Goal: Information Seeking & Learning: Learn about a topic

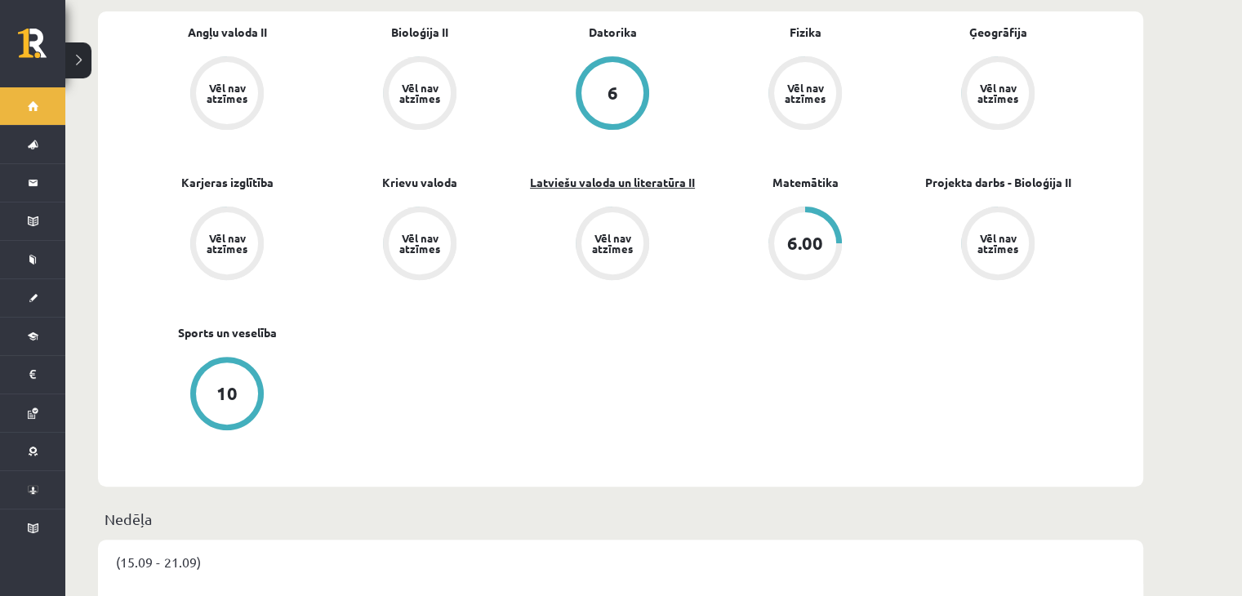
scroll to position [572, 0]
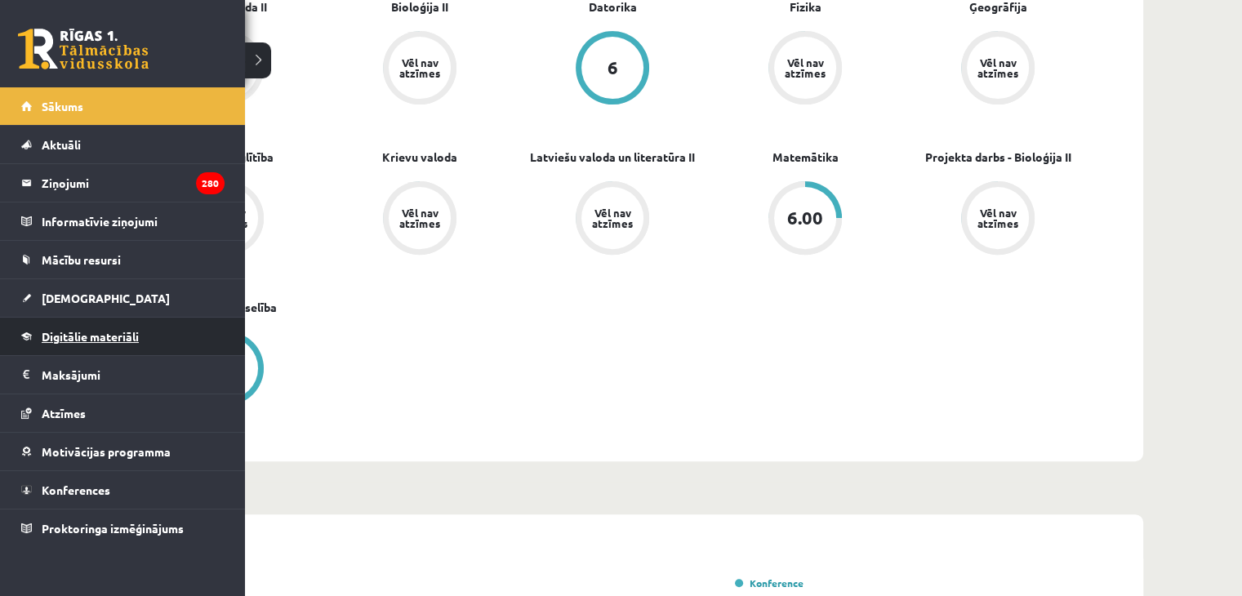
click at [90, 337] on span "Digitālie materiāli" at bounding box center [90, 336] width 97 height 15
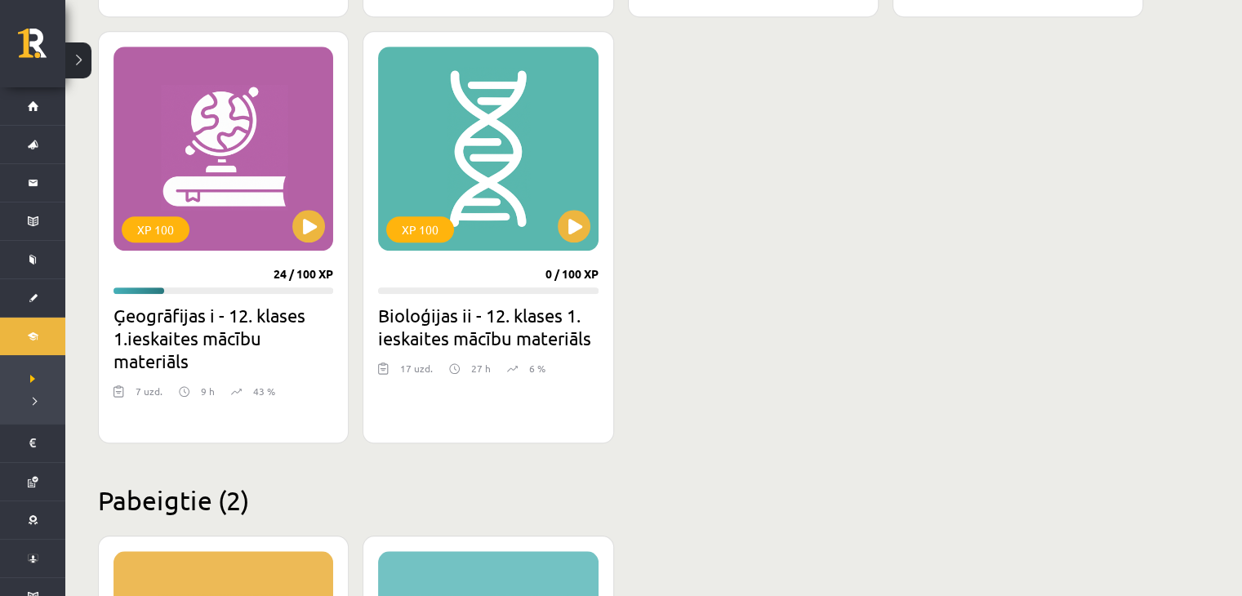
scroll to position [1388, 0]
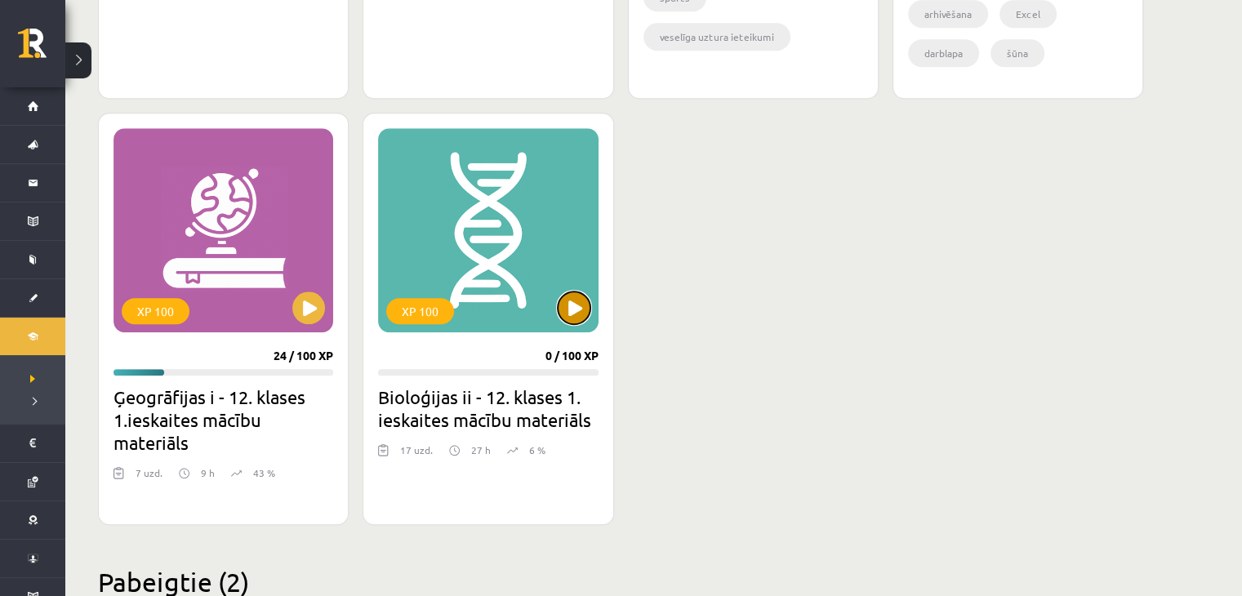
click at [570, 305] on button at bounding box center [574, 308] width 33 height 33
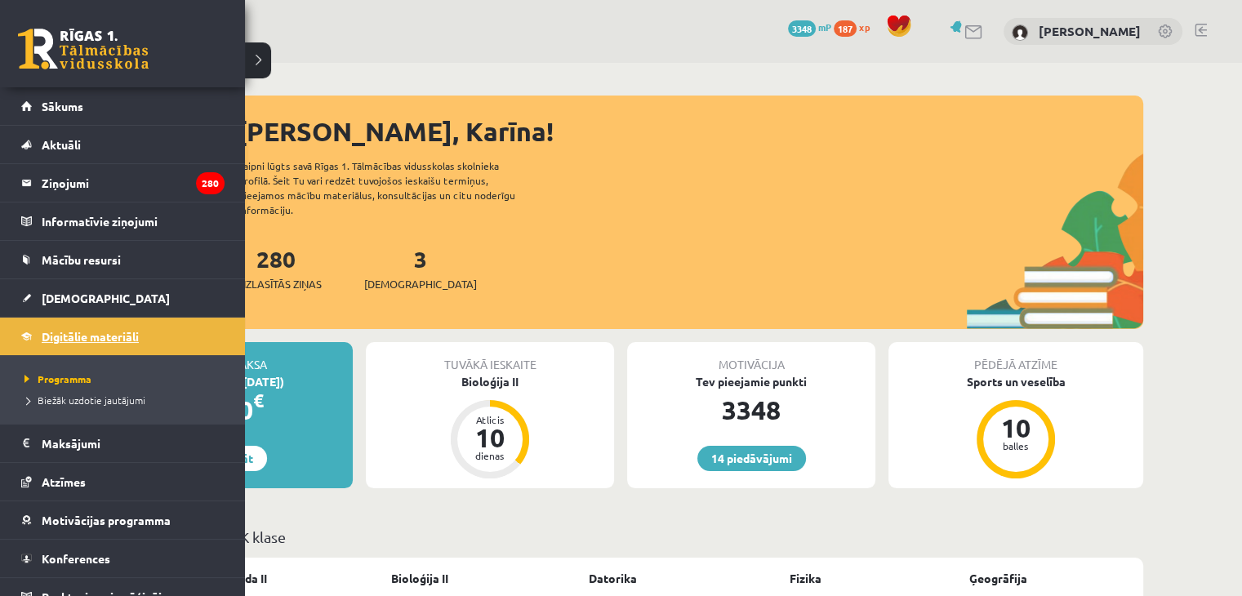
click at [84, 334] on span "Digitālie materiāli" at bounding box center [90, 336] width 97 height 15
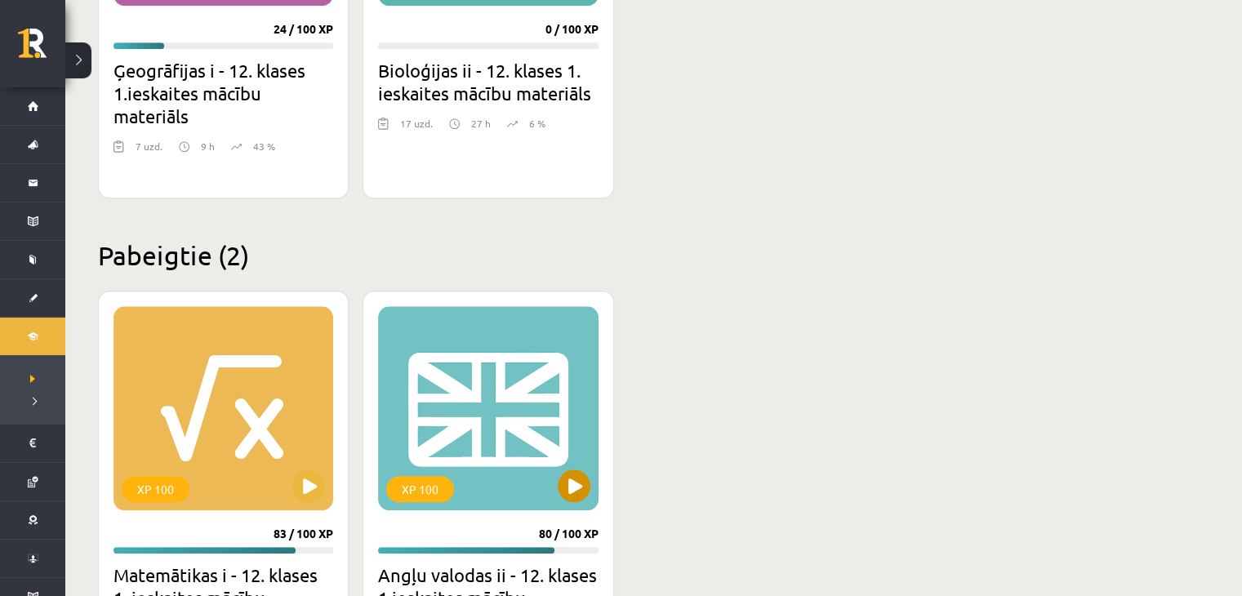
scroll to position [1960, 0]
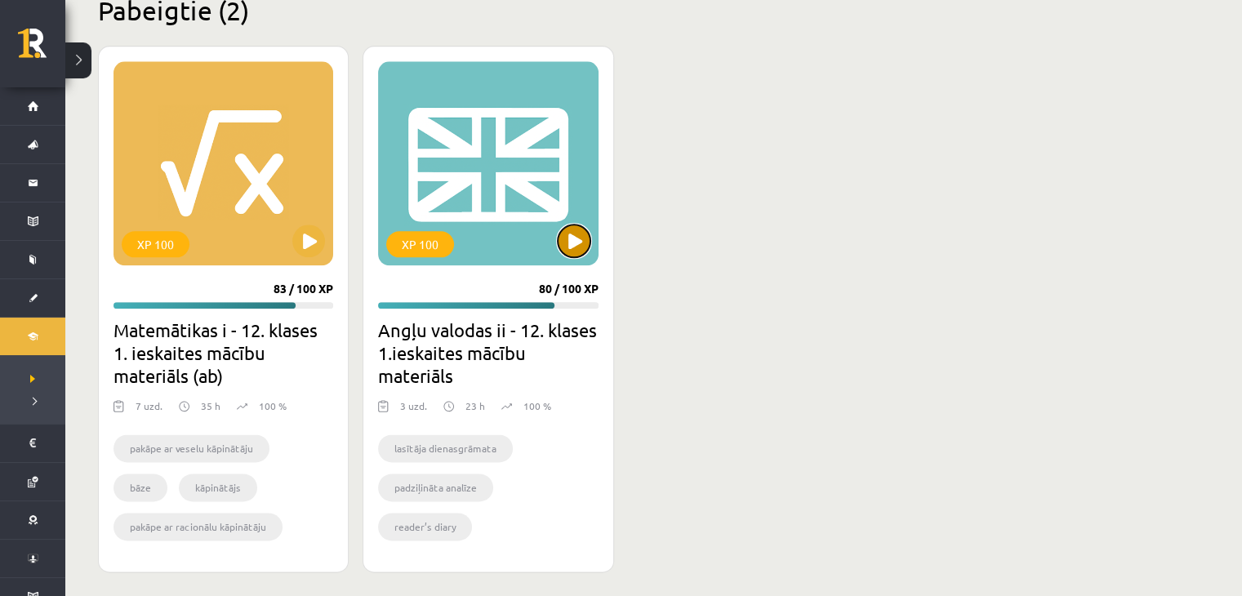
click at [576, 231] on button at bounding box center [574, 241] width 33 height 33
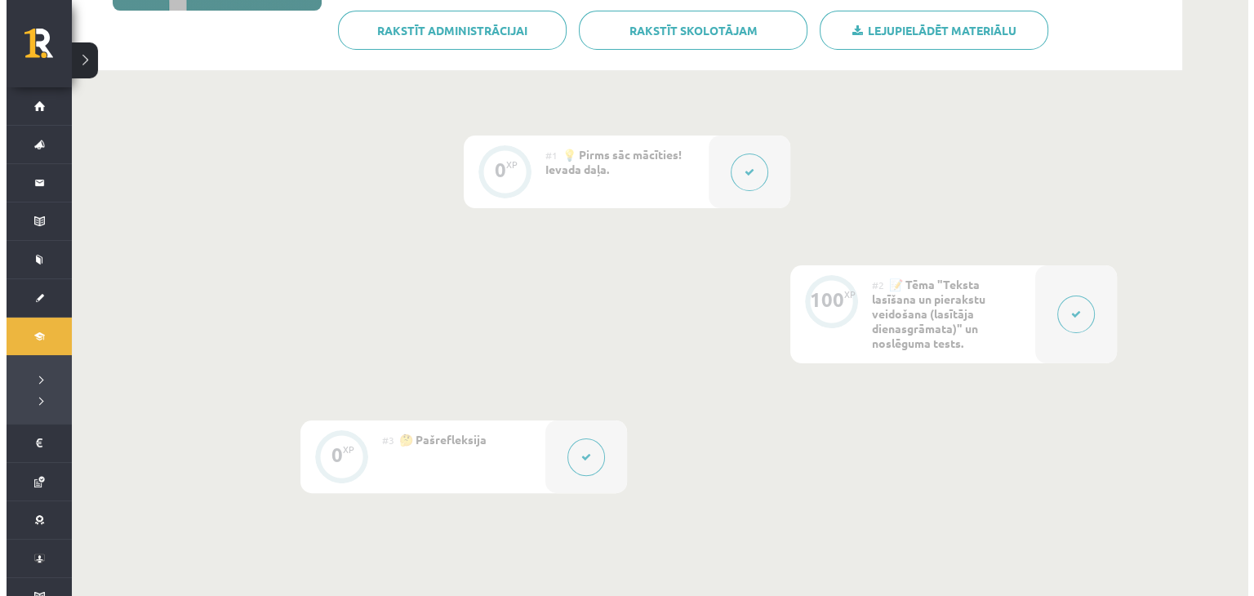
scroll to position [327, 0]
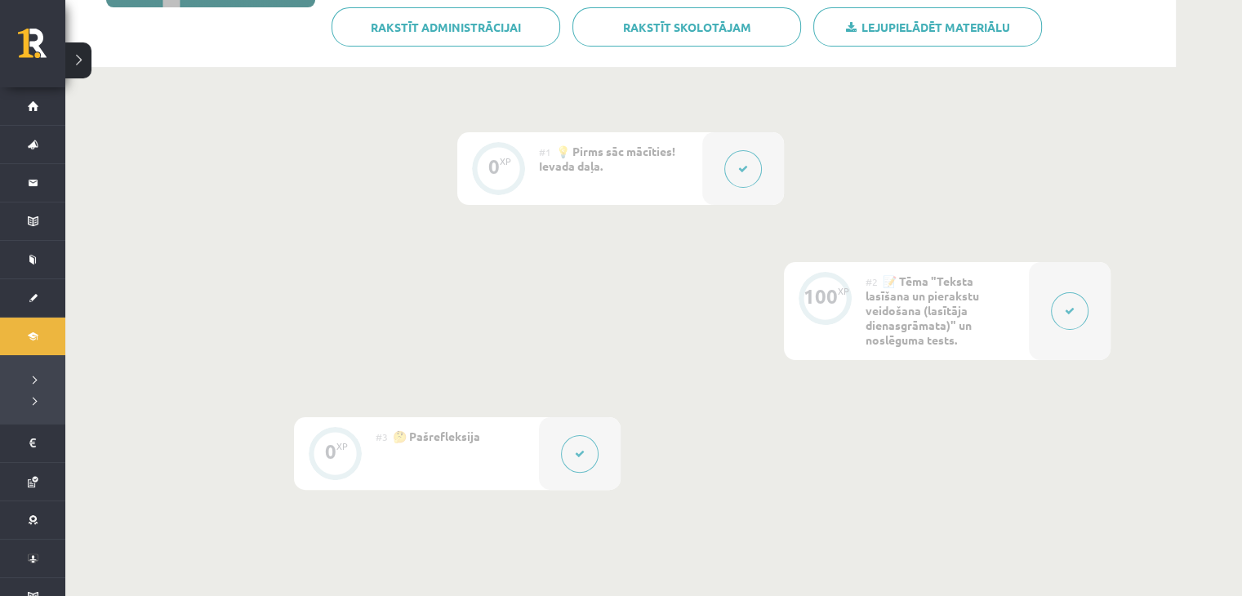
click at [1075, 308] on button at bounding box center [1070, 311] width 38 height 38
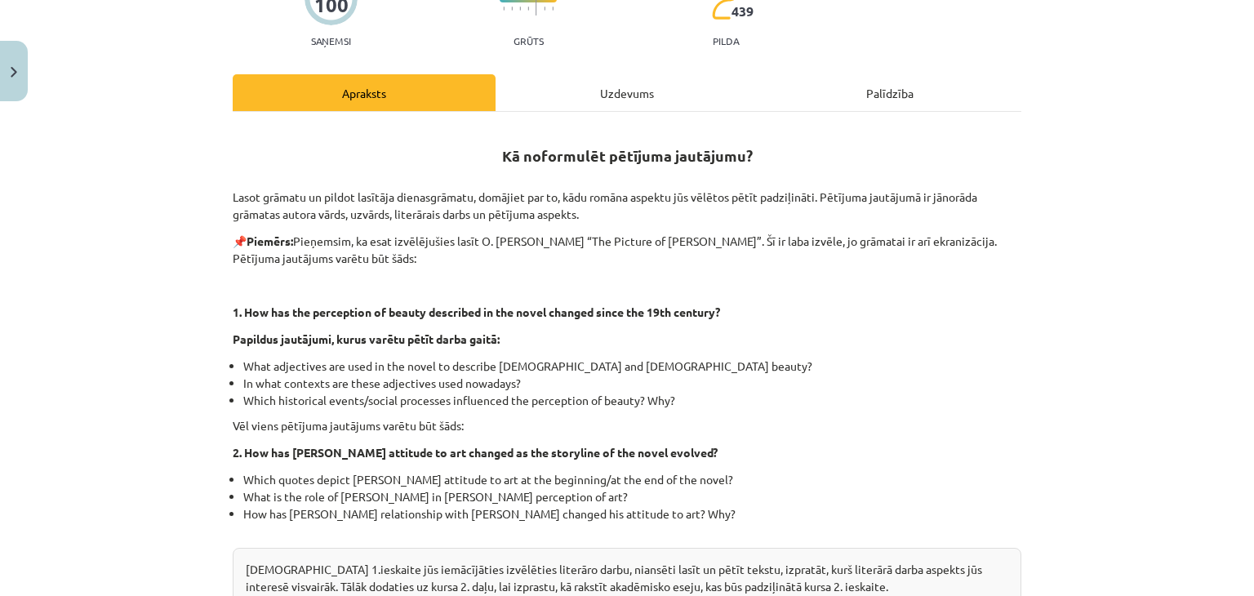
scroll to position [392, 0]
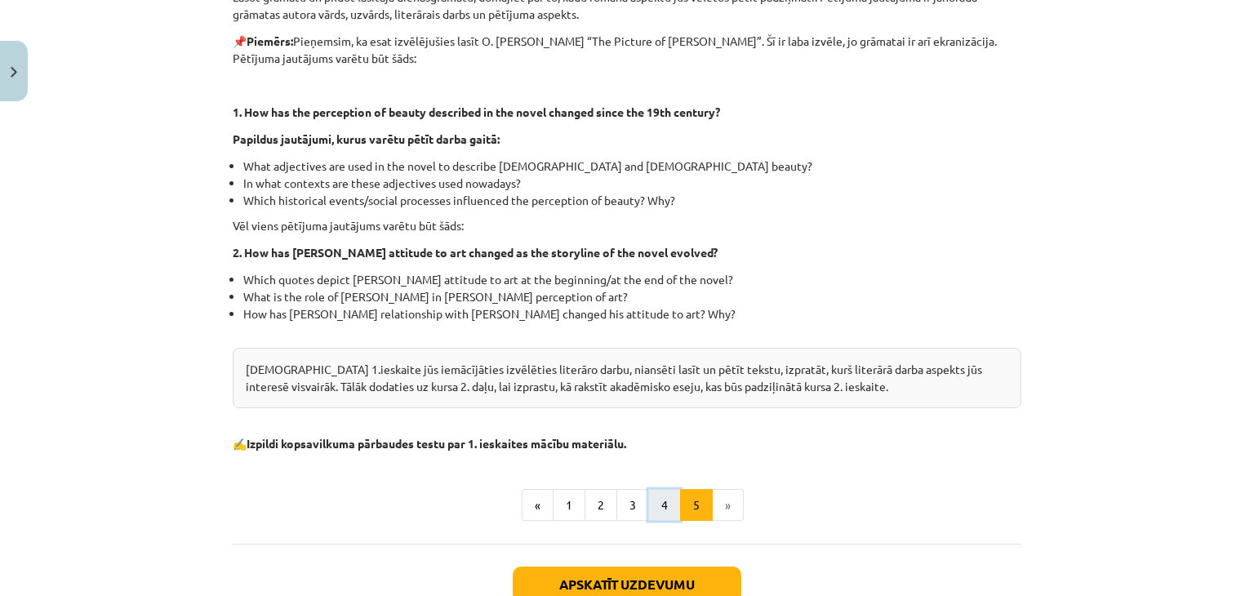
click at [651, 500] on button "4" at bounding box center [664, 505] width 33 height 33
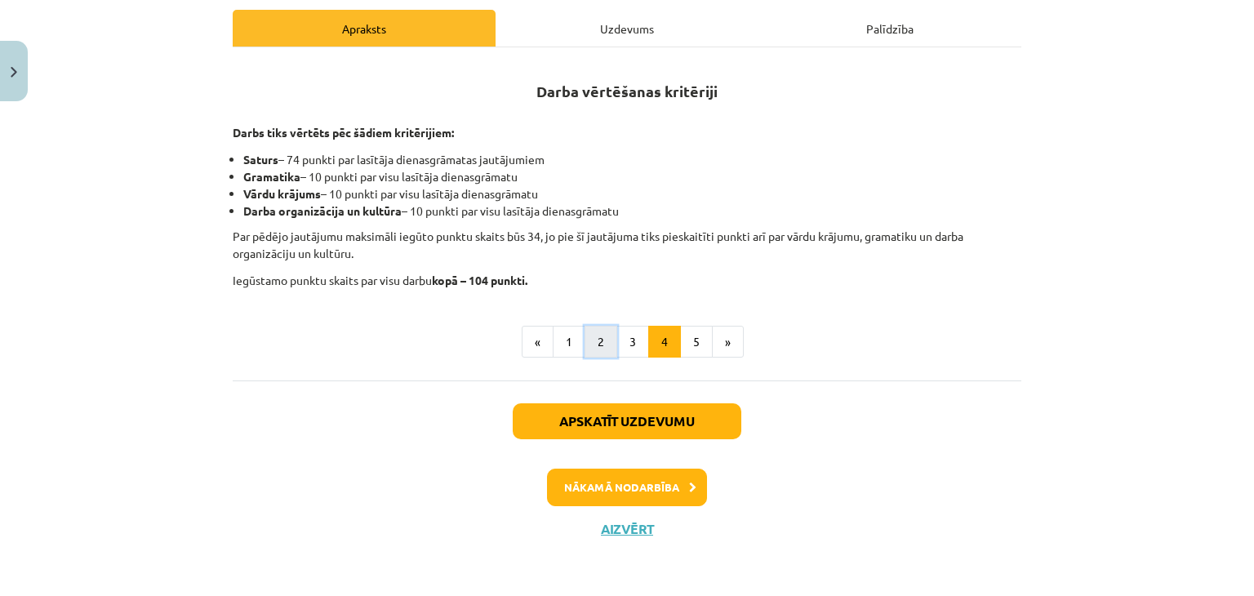
click at [608, 334] on button "2" at bounding box center [601, 342] width 33 height 33
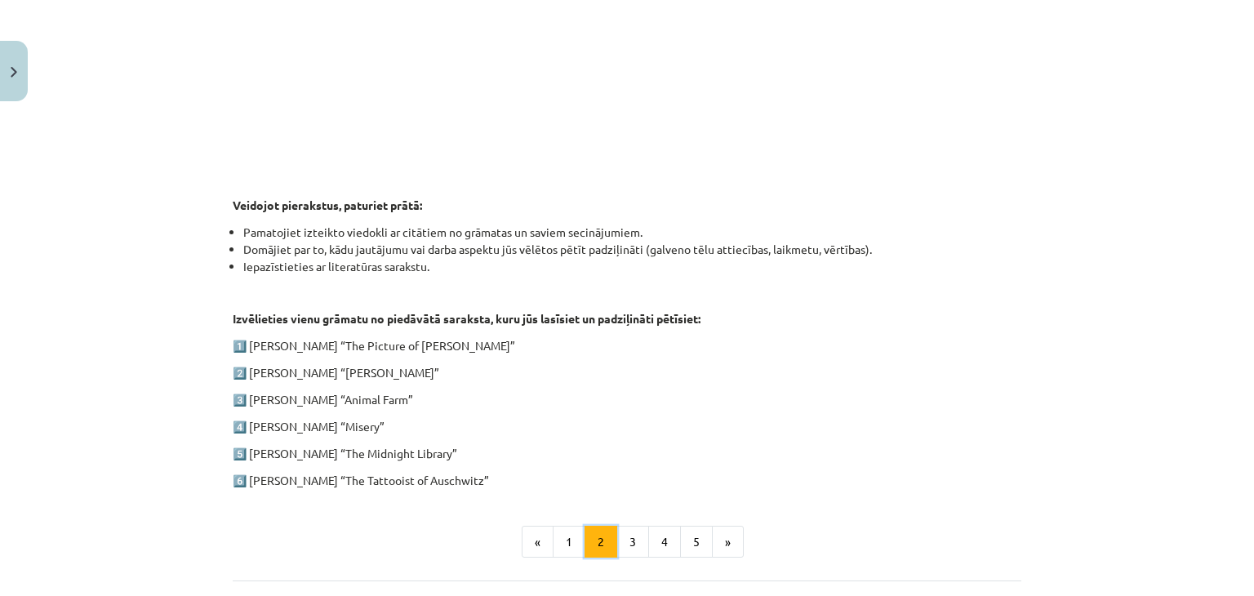
scroll to position [828, 0]
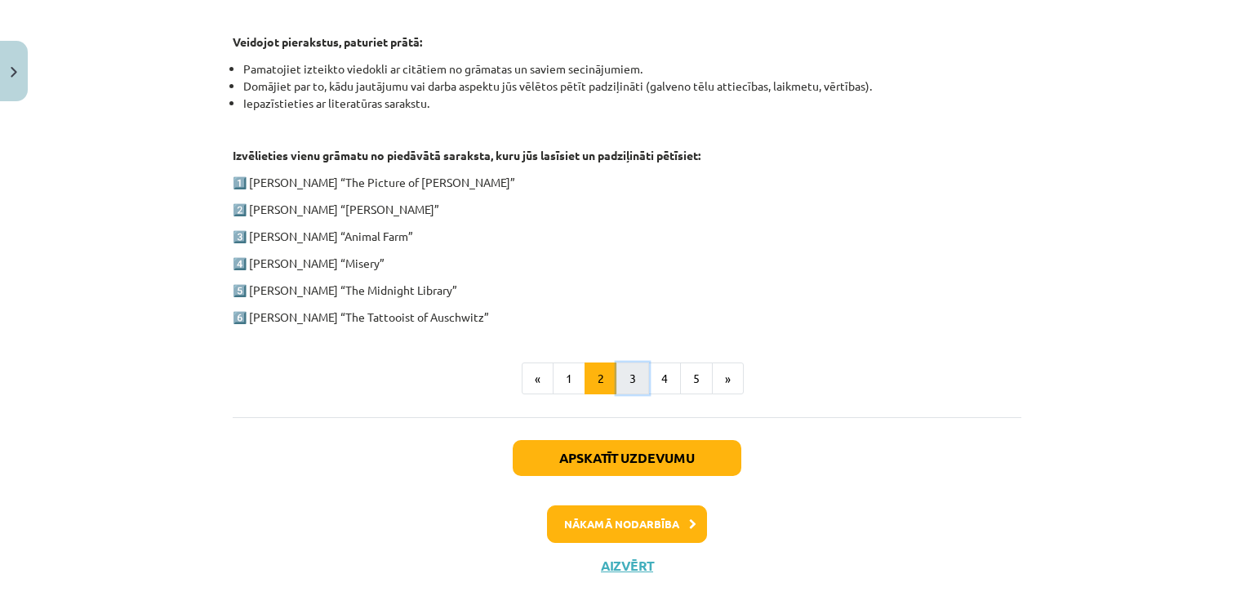
click at [619, 376] on button "3" at bounding box center [633, 379] width 33 height 33
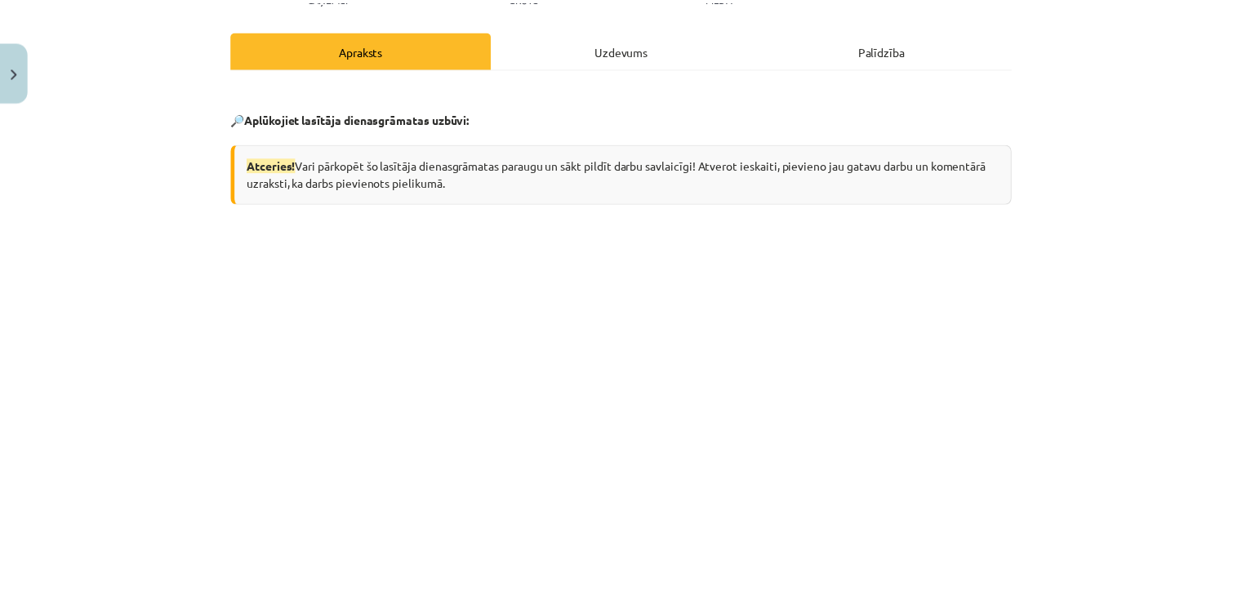
scroll to position [0, 0]
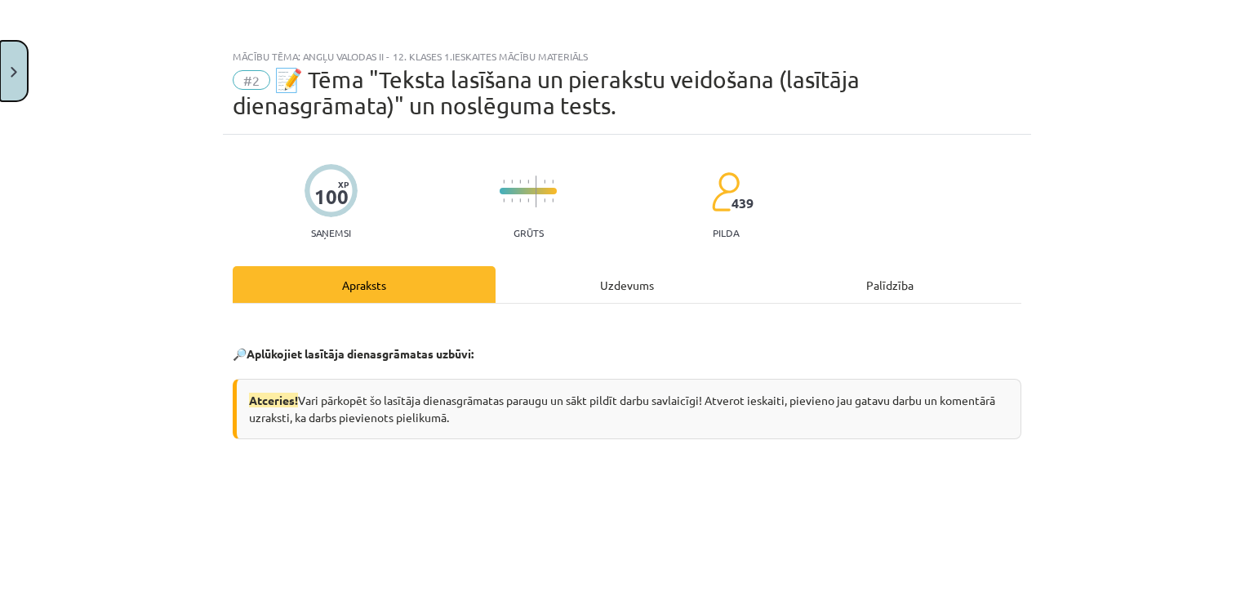
click at [10, 79] on button "Close" at bounding box center [14, 71] width 28 height 60
